Goal: Find specific page/section

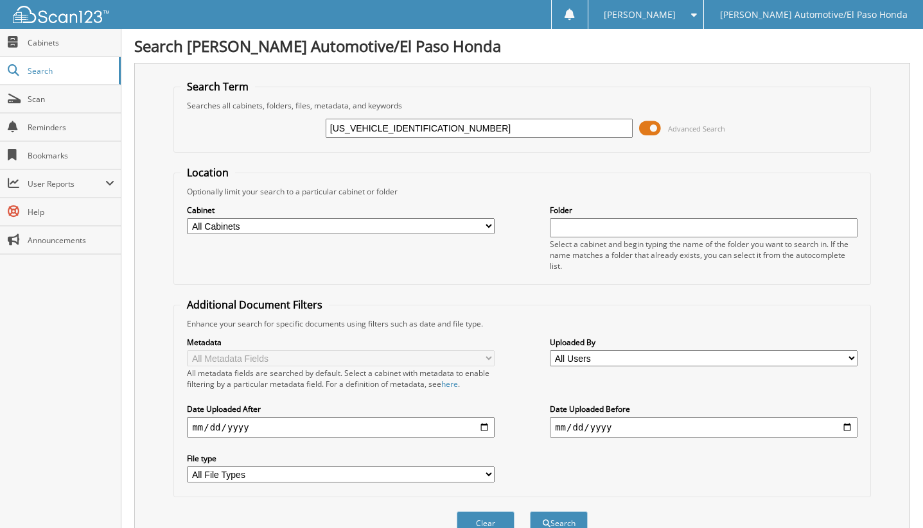
drag, startPoint x: 376, startPoint y: 128, endPoint x: 237, endPoint y: 124, distance: 138.7
click at [237, 124] on div "[US_VEHICLE_IDENTIFICATION_NUMBER] Advanced Search" at bounding box center [521, 128] width 682 height 35
type input "7H534185"
click at [530, 512] on button "Search" at bounding box center [559, 524] width 58 height 24
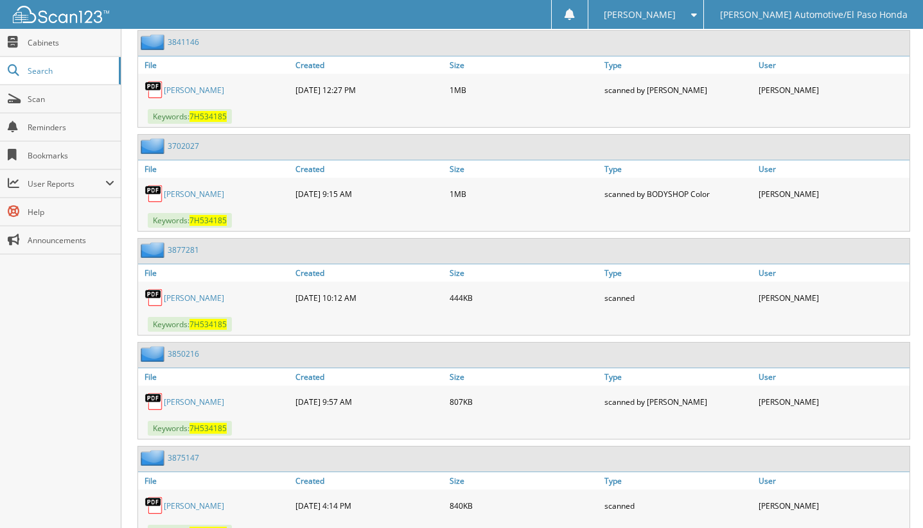
scroll to position [642, 0]
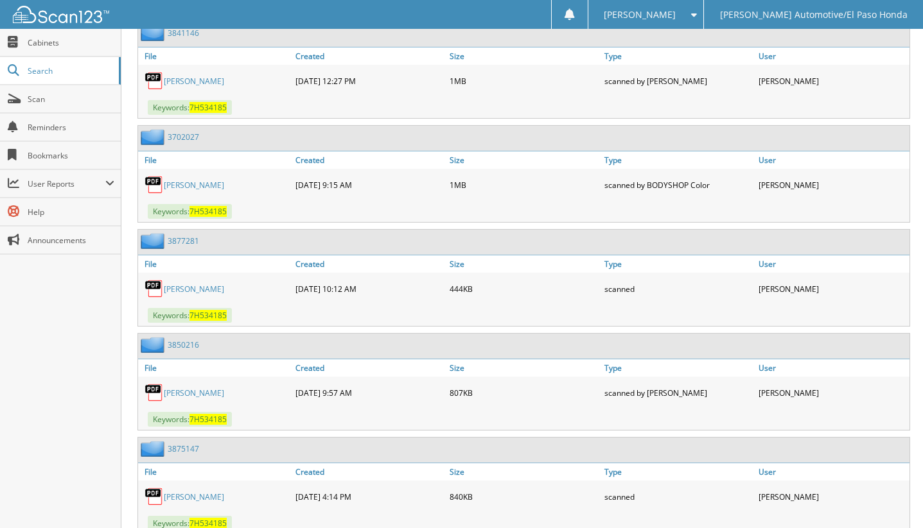
click at [186, 291] on link "[PERSON_NAME]" at bounding box center [194, 289] width 60 height 11
click at [179, 493] on link "[PERSON_NAME]" at bounding box center [194, 497] width 60 height 11
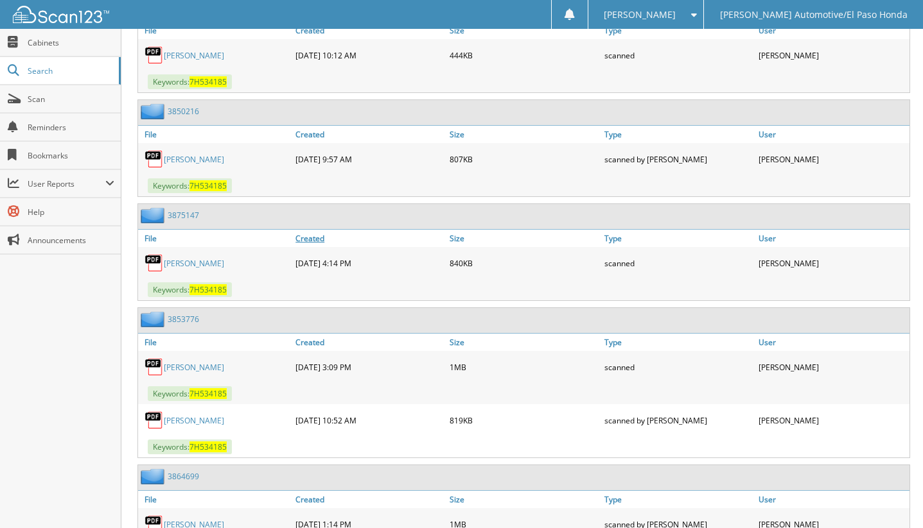
scroll to position [899, 0]
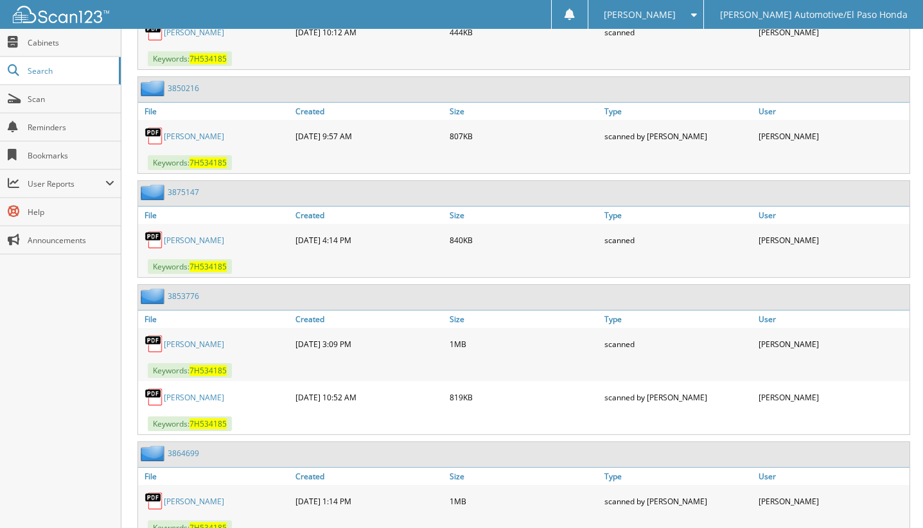
click at [180, 345] on link "[PERSON_NAME]" at bounding box center [194, 344] width 60 height 11
drag, startPoint x: 55, startPoint y: 101, endPoint x: 53, endPoint y: 74, distance: 26.4
click at [55, 99] on span "Scan" at bounding box center [71, 99] width 87 height 11
